Goal: Task Accomplishment & Management: Complete application form

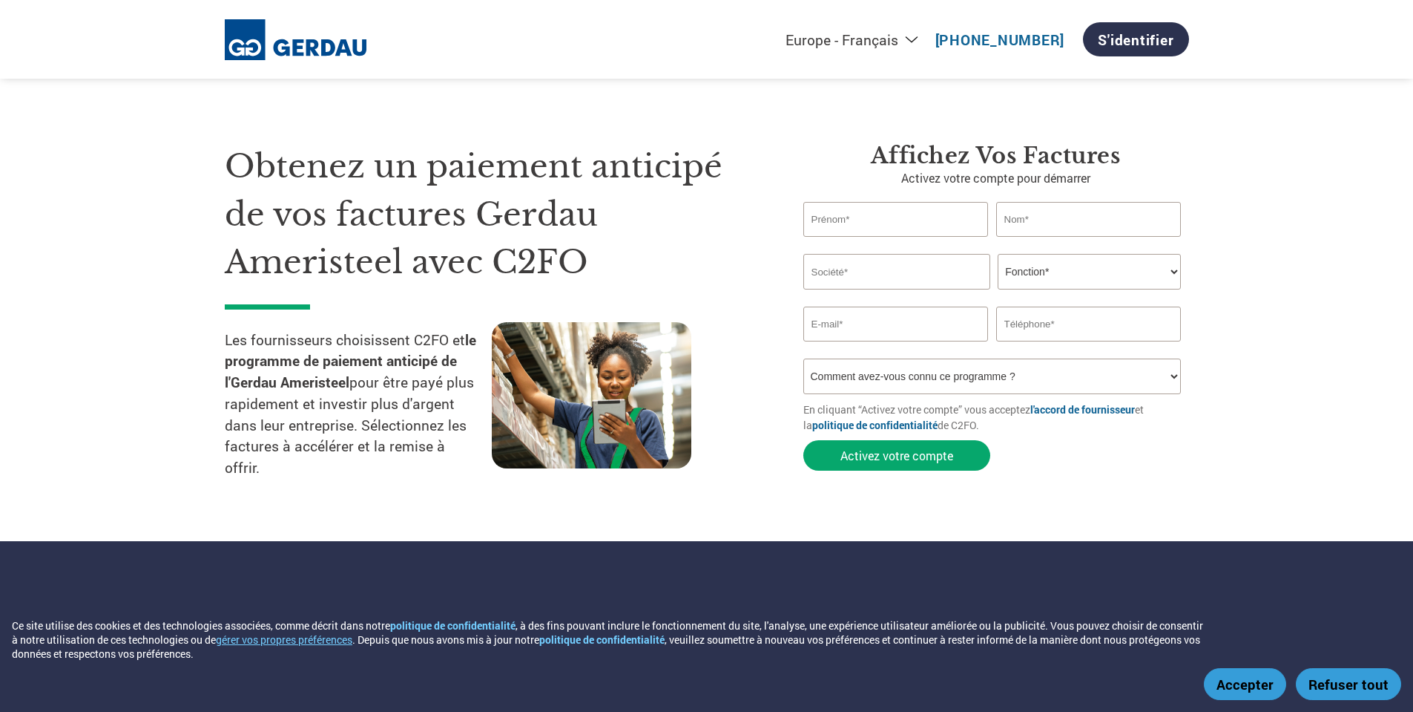
select select "fr-FR"
click at [880, 220] on input "text" at bounding box center [896, 219] width 185 height 35
type input "g"
type input "[PERSON_NAME]"
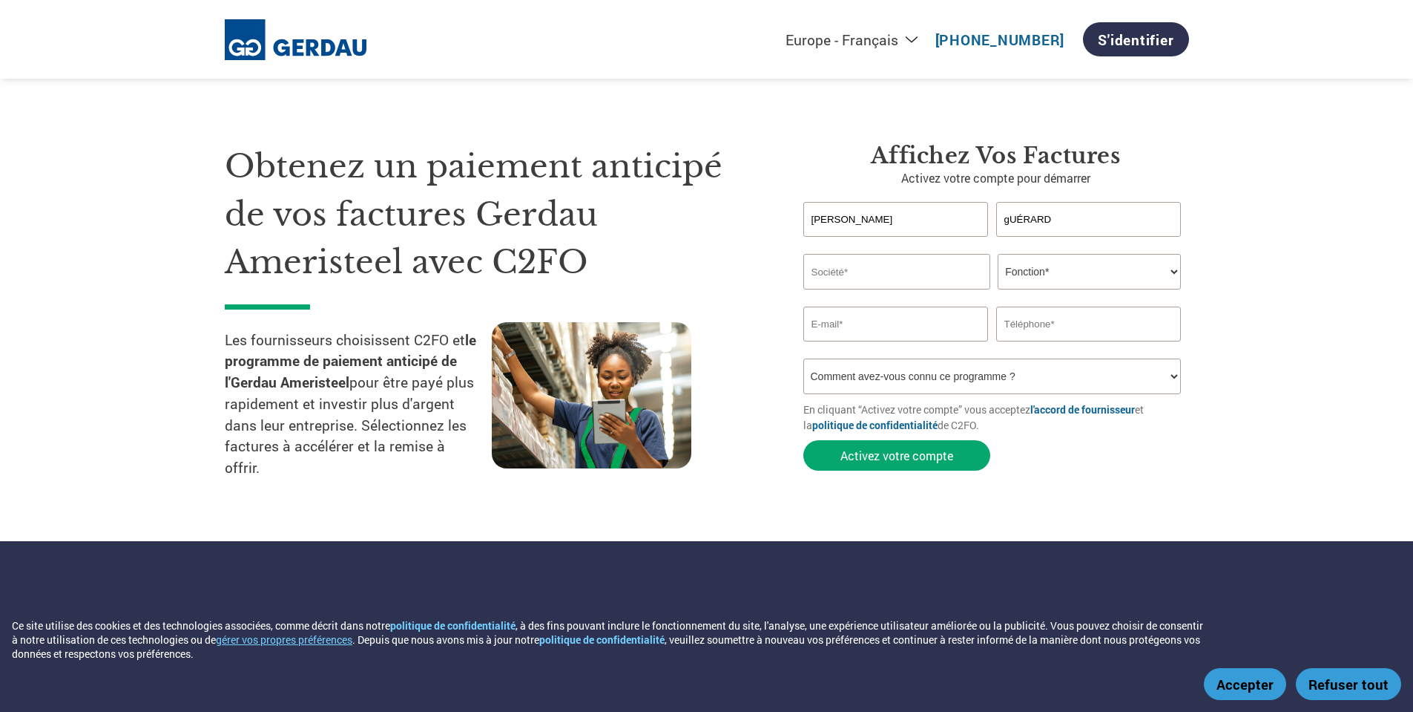
type input "gUÉRARD"
type input "r"
type input "Refrabec"
click at [1169, 270] on select "Fonction* Directeur administratif et financier Responsable crédit Contrôleur de…" at bounding box center [1089, 272] width 183 height 36
select select "CFO"
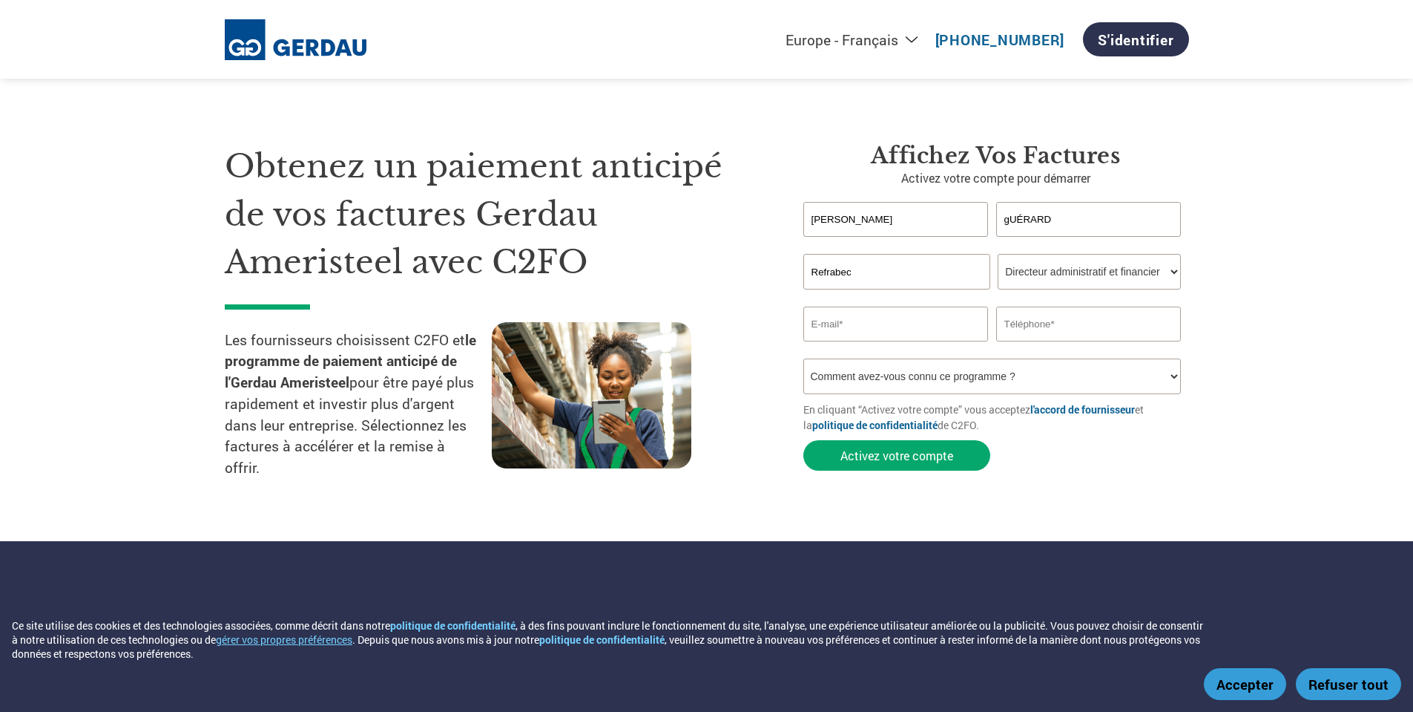
click at [998, 254] on select "Fonction* Directeur administratif et financier Responsable crédit Contrôleur de…" at bounding box center [1089, 272] width 183 height 36
click at [1086, 224] on input "gUÉRARD" at bounding box center [1088, 219] width 185 height 35
click at [878, 211] on div "[PERSON_NAME]" at bounding box center [997, 219] width 386 height 35
type input "F"
type input "Guérard"
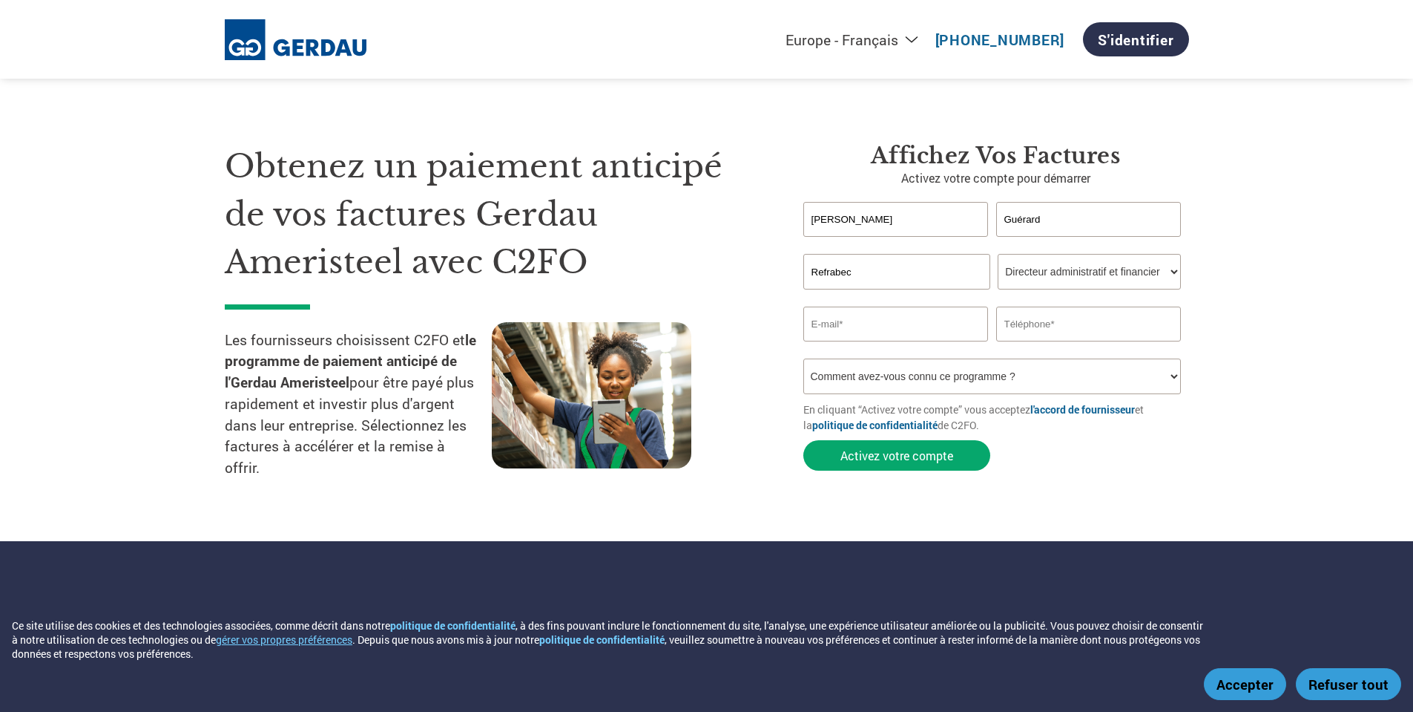
click at [890, 324] on input "email" at bounding box center [896, 323] width 185 height 35
type input "[PERSON_NAME][EMAIL_ADDRESS][DOMAIN_NAME]"
type input "4504495390"
click at [1035, 386] on select "Comment avez-vous connu ce programme ? Par courrier Par e-mail Sur les réseaux …" at bounding box center [993, 376] width 378 height 36
select select "Email"
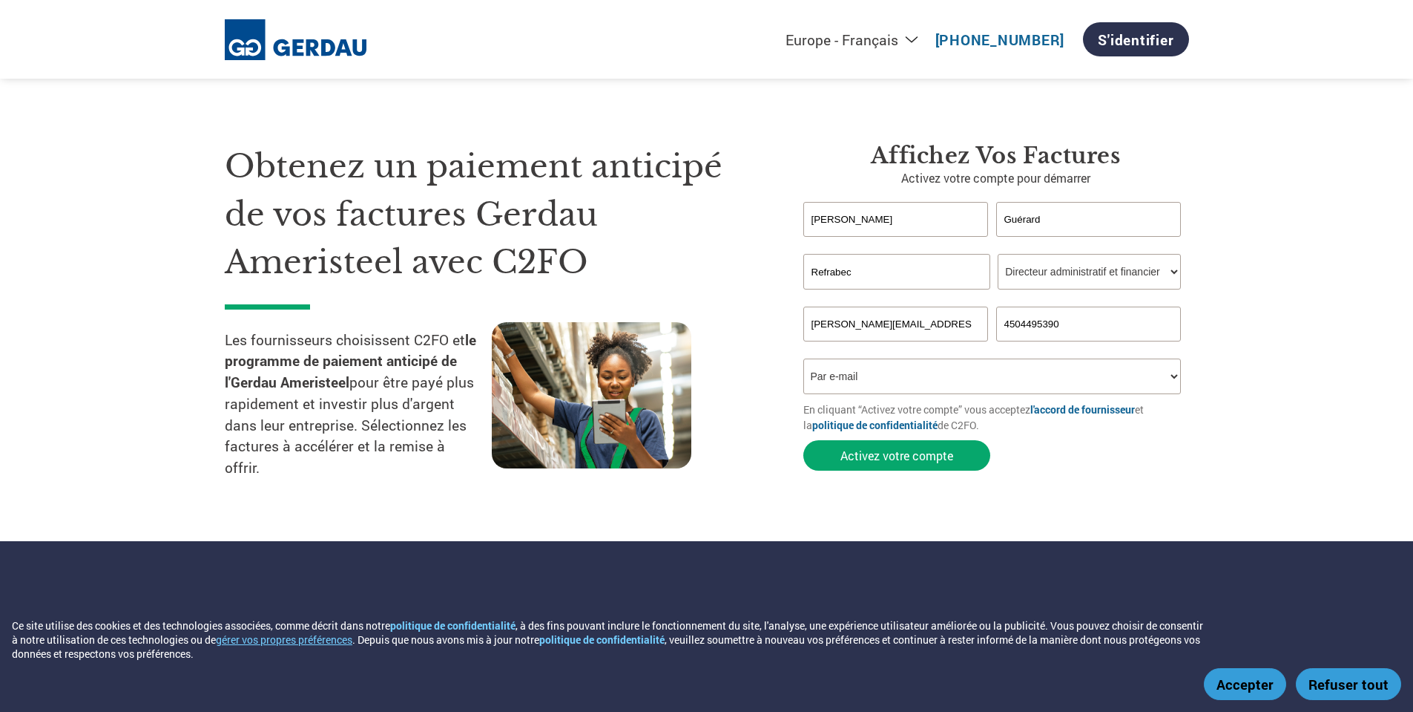
click at [804, 358] on select "Comment avez-vous connu ce programme ? Par courrier Par e-mail Sur les réseaux …" at bounding box center [993, 376] width 378 height 36
click at [1316, 408] on section "Obtenez un paiement anticipé de vos factures Gerdau Ameristeel avec C2FO Les fo…" at bounding box center [706, 300] width 1413 height 482
click at [948, 450] on button "Activez votre compte" at bounding box center [897, 455] width 187 height 30
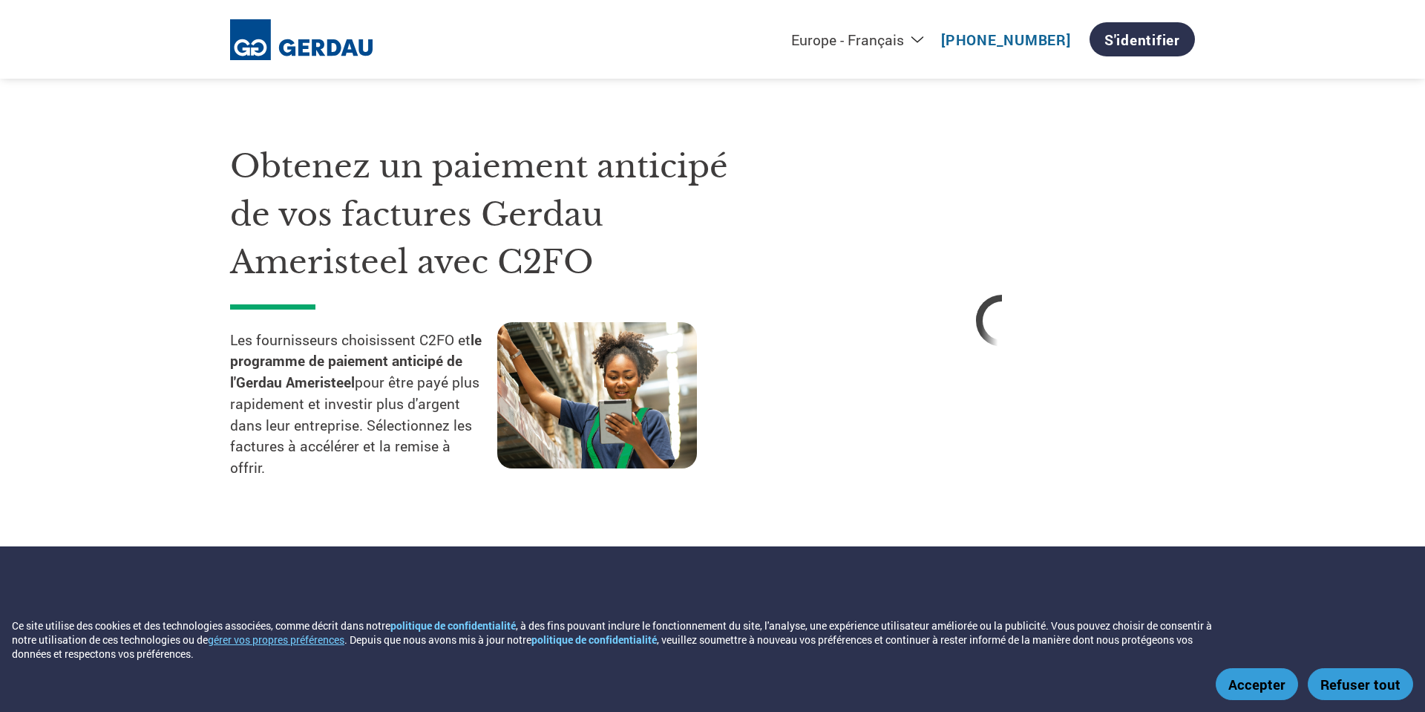
select select "fr-FR"
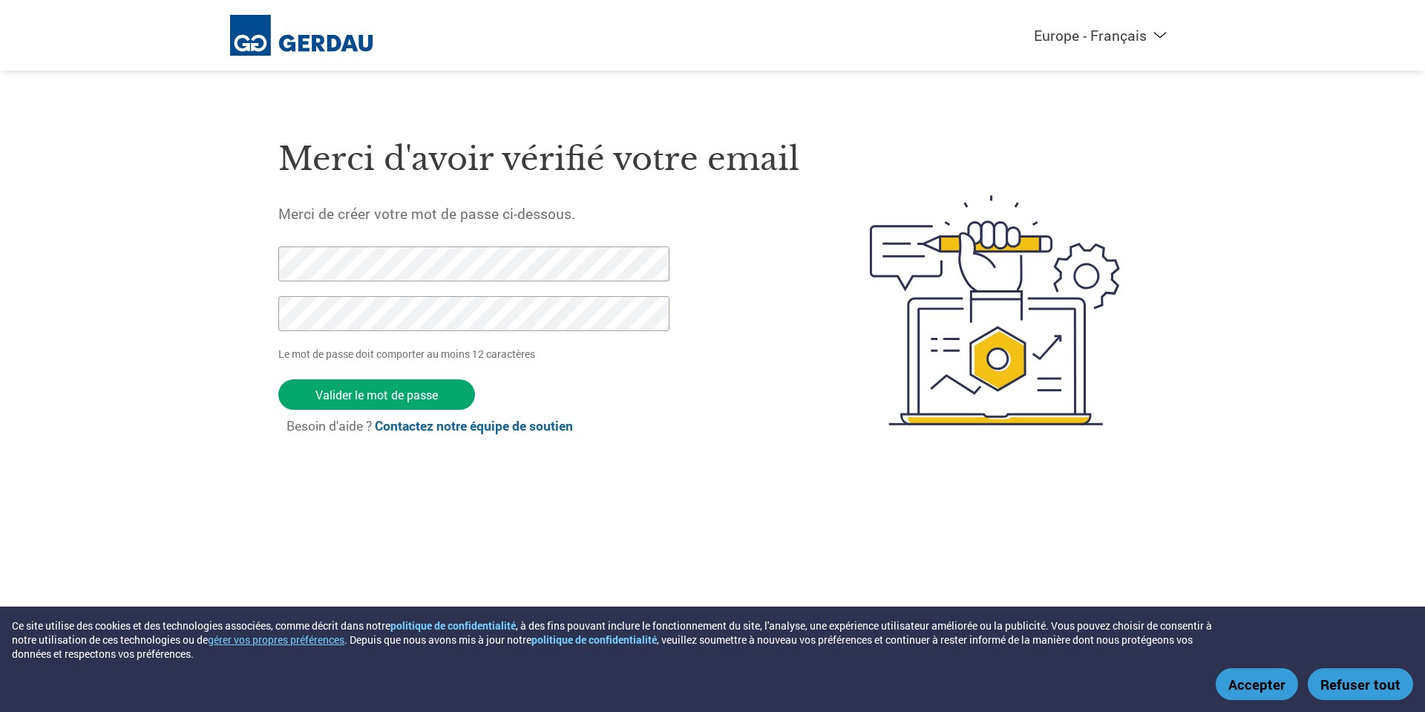
click at [278, 379] on input "Valider le mot de passe" at bounding box center [376, 394] width 197 height 30
click at [0, 252] on html "Ce site utilise des cookies et des technologies associées, comme décrit dans no…" at bounding box center [712, 280] width 1425 height 560
click at [379, 395] on input "Valider le mot de passe" at bounding box center [376, 394] width 197 height 30
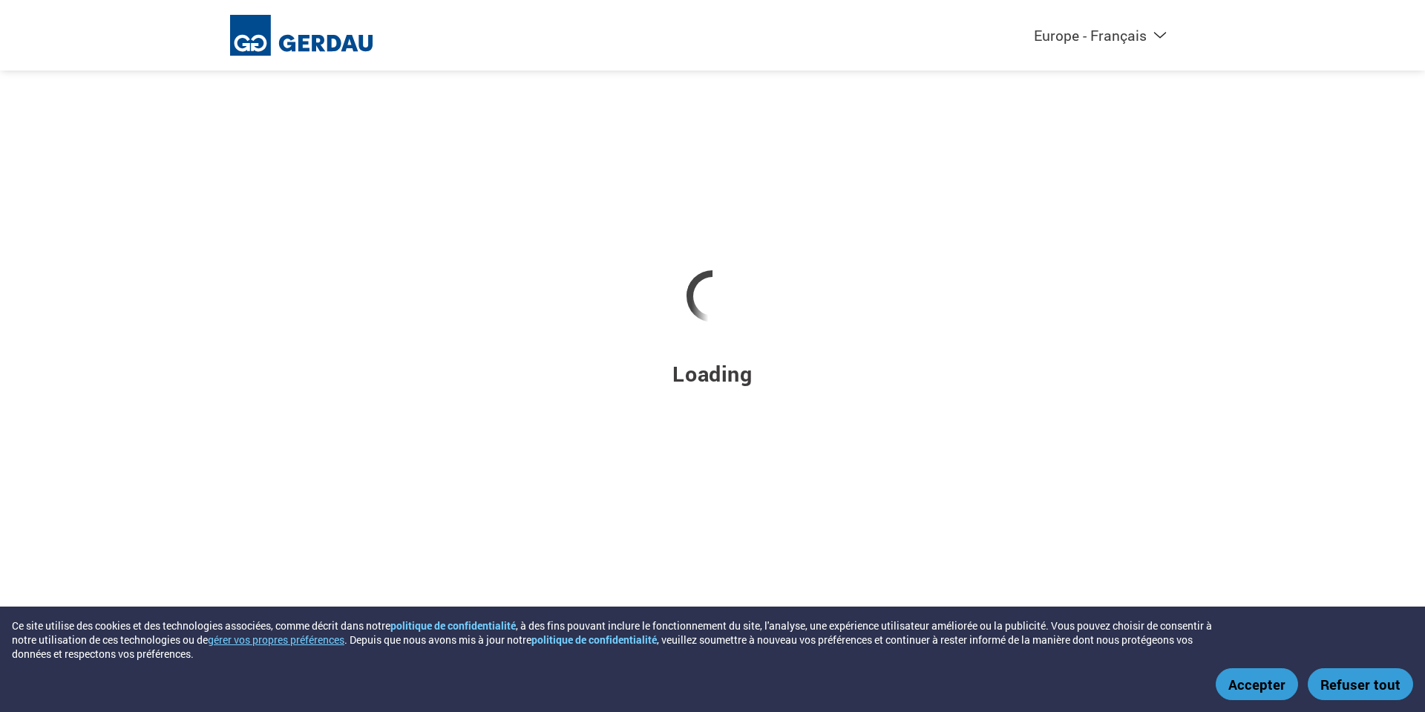
click at [1125, 38] on select "Americas - English Américas - Español Américas - Português Amériques - Français…" at bounding box center [1005, 35] width 344 height 19
select select "fr-CA"
click at [928, 27] on select "Americas - English Américas - Español Américas - Português Amériques - Français…" at bounding box center [1005, 35] width 344 height 19
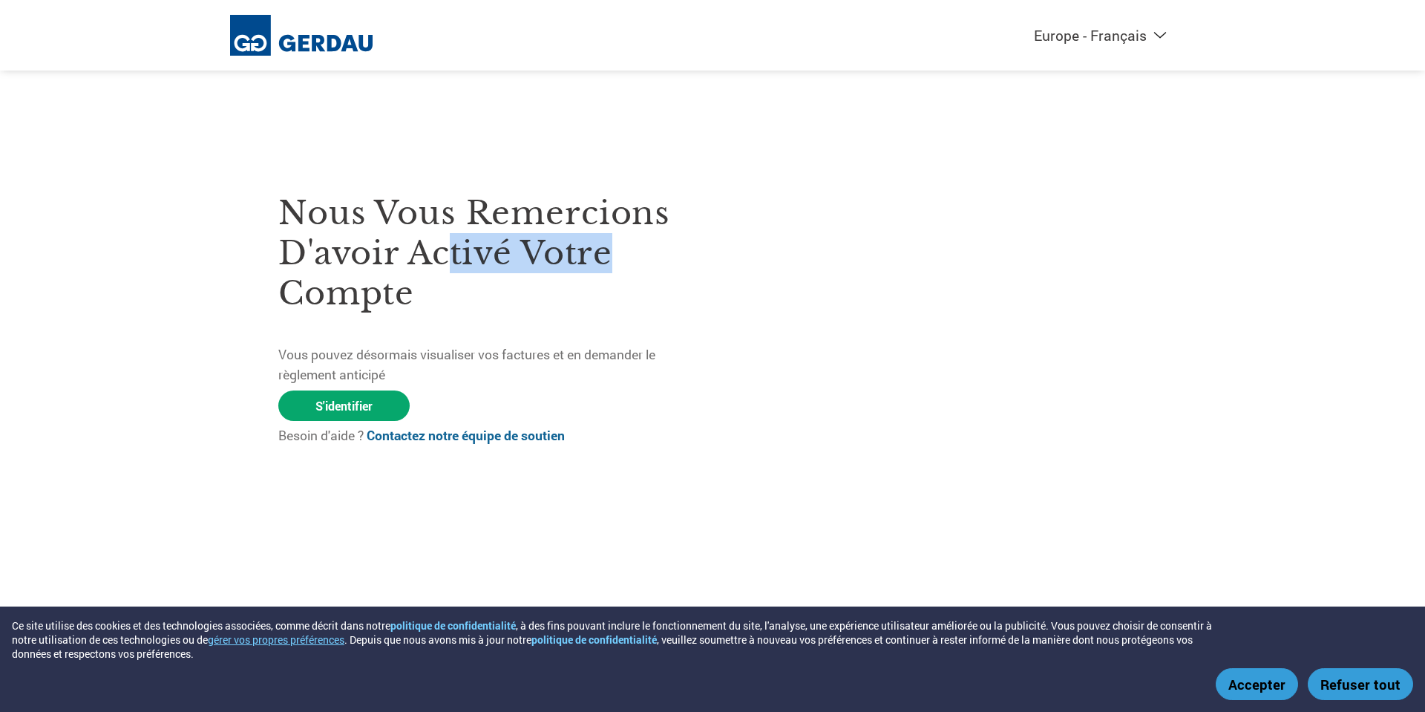
drag, startPoint x: 445, startPoint y: 255, endPoint x: 603, endPoint y: 278, distance: 159.7
click at [616, 260] on h3 "Nous vous remercions d'avoir activé votre compte" at bounding box center [495, 253] width 434 height 120
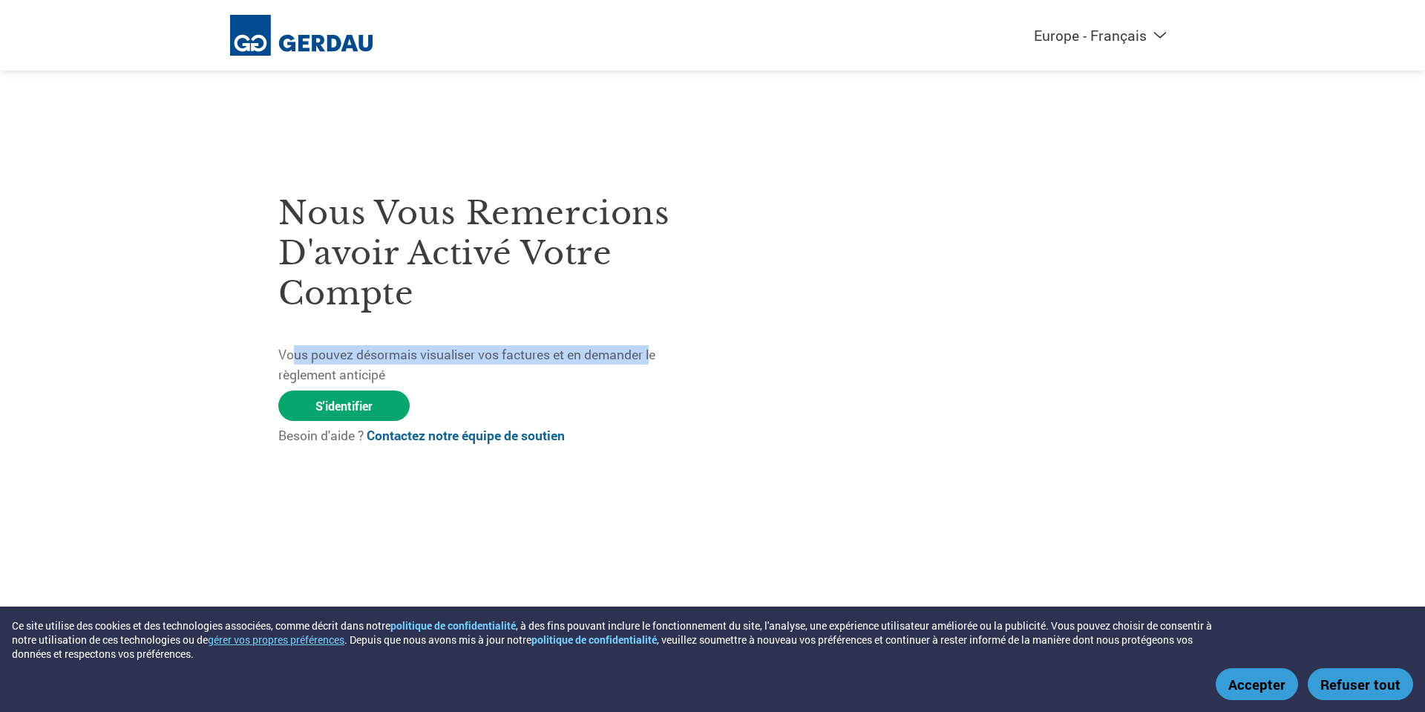
drag, startPoint x: 322, startPoint y: 352, endPoint x: 654, endPoint y: 352, distance: 331.7
click at [654, 352] on p "Vous pouvez désormais visualiser vos factures et en demander le règlement antic…" at bounding box center [495, 364] width 434 height 39
click at [347, 401] on link "S'identifier" at bounding box center [343, 405] width 131 height 30
